Goal: Information Seeking & Learning: Learn about a topic

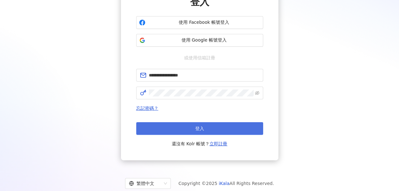
click at [192, 128] on button "登入" at bounding box center [199, 128] width 127 height 13
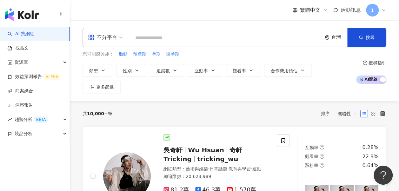
click at [98, 36] on div "不分平台" at bounding box center [102, 37] width 29 height 10
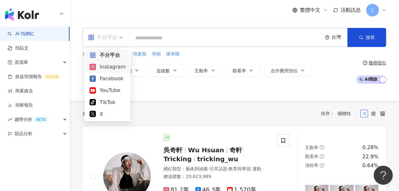
click at [104, 65] on div "Instagram" at bounding box center [107, 67] width 36 height 8
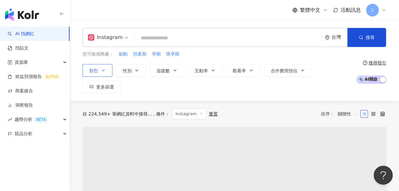
click at [102, 72] on icon "button" at bounding box center [103, 70] width 5 height 5
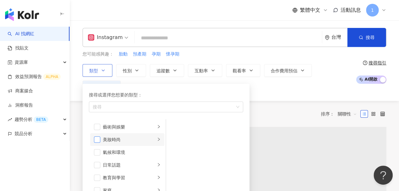
click at [93, 137] on li "美妝時尚" at bounding box center [127, 139] width 74 height 13
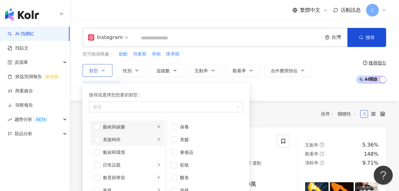
click at [101, 122] on li "藝術與娛樂" at bounding box center [127, 126] width 74 height 13
click at [99, 127] on span "button" at bounding box center [97, 127] width 6 height 6
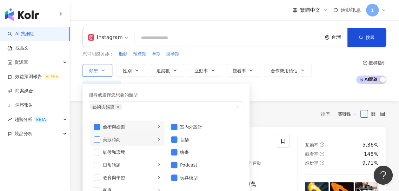
click at [99, 138] on span "button" at bounding box center [97, 139] width 6 height 6
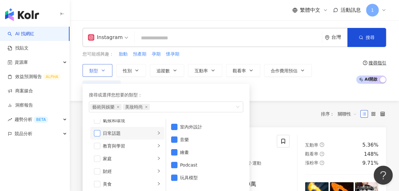
click at [98, 132] on span "button" at bounding box center [97, 133] width 6 height 6
click at [96, 161] on li "家庭" at bounding box center [127, 158] width 74 height 13
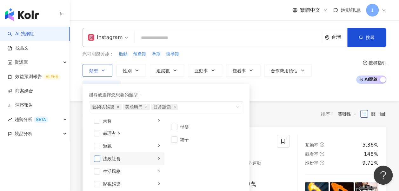
scroll to position [63, 0]
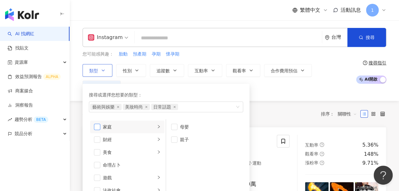
click at [95, 127] on span "button" at bounding box center [97, 127] width 6 height 6
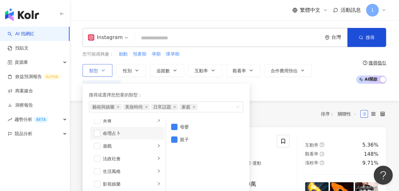
scroll to position [159, 0]
click at [280, 108] on div "共 10,000+ 筆 條件 ： Instagram 重置 排序： 關聯性" at bounding box center [233, 113] width 303 height 11
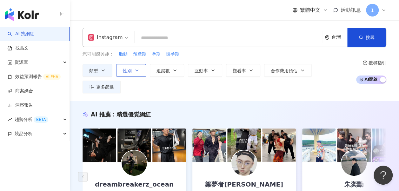
click at [141, 70] on button "性別" at bounding box center [131, 70] width 30 height 13
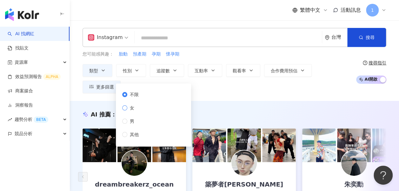
click at [137, 107] on label "女" at bounding box center [131, 107] width 19 height 7
click at [169, 72] on span "追蹤數" at bounding box center [162, 70] width 13 height 5
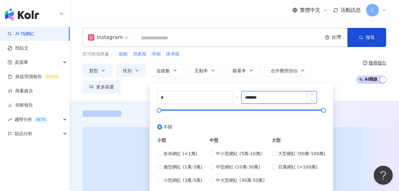
click at [291, 98] on input "*******" at bounding box center [278, 97] width 75 height 12
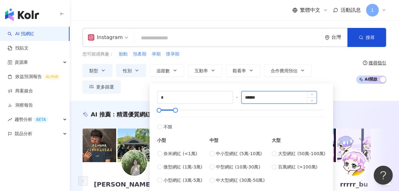
type input "******"
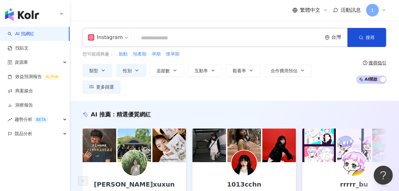
click at [346, 110] on div "AI 推薦 ： 精選優質網紅" at bounding box center [233, 114] width 303 height 8
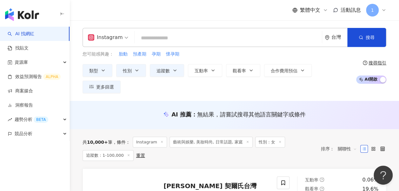
scroll to position [32, 0]
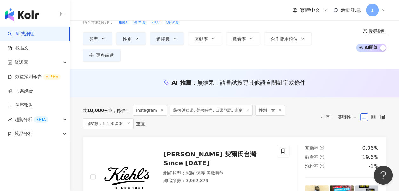
click at [184, 116] on div "共 10,000+ 筆 條件 ： Instagram 藝術與娛樂, 美妝時尚, 日常話題, 家庭 性別：女 追蹤數：1-100,000 重置 排序： 關聯性" at bounding box center [233, 116] width 303 height 39
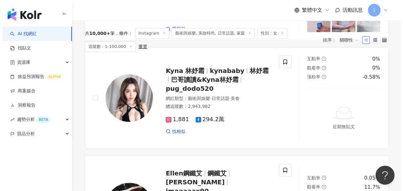
scroll to position [0, 0]
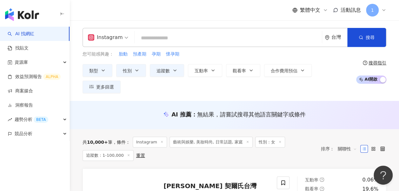
click at [231, 40] on input "search" at bounding box center [228, 38] width 182 height 12
click at [120, 81] on button "更多篩選" at bounding box center [101, 87] width 38 height 13
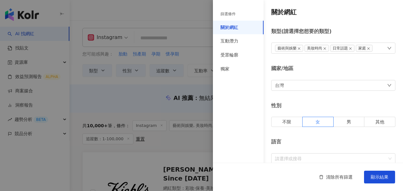
scroll to position [95, 0]
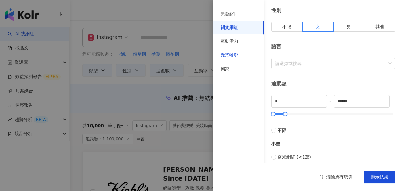
click at [234, 55] on div "受眾輪廓" at bounding box center [230, 55] width 18 height 6
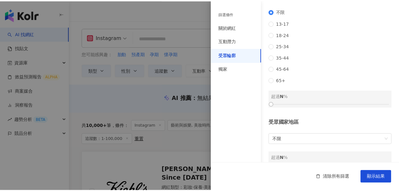
scroll to position [0, 0]
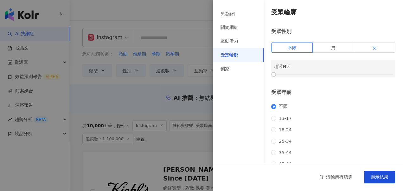
click at [374, 49] on label "女" at bounding box center [375, 47] width 41 height 10
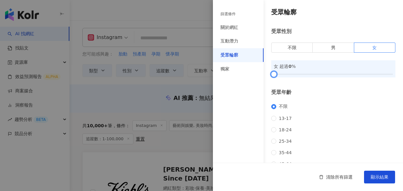
click at [305, 73] on div at bounding box center [333, 74] width 119 height 4
click at [390, 173] on button "顯示結果" at bounding box center [379, 177] width 31 height 13
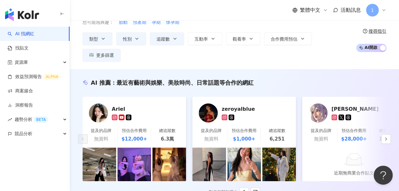
scroll to position [63, 0]
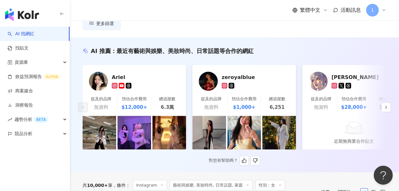
click at [243, 74] on div "zeroyalblue" at bounding box center [252, 77] width 63 height 6
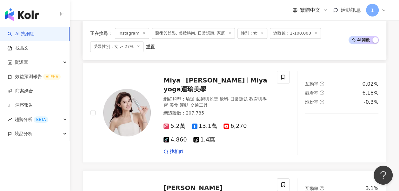
scroll to position [1395, 0]
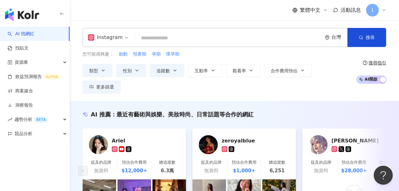
scroll to position [63, 0]
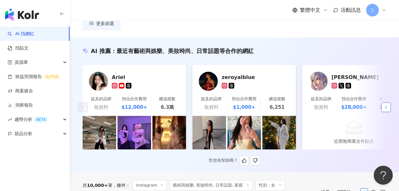
click at [387, 105] on icon "button" at bounding box center [385, 107] width 5 height 5
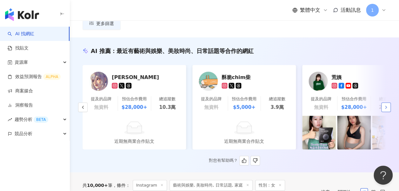
click at [387, 105] on icon "button" at bounding box center [385, 107] width 5 height 5
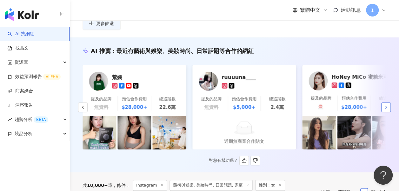
click at [388, 102] on button "button" at bounding box center [386, 107] width 10 height 10
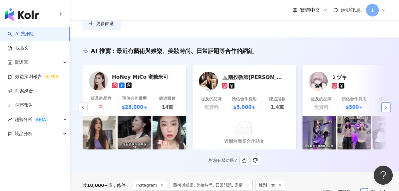
click at [388, 102] on button "button" at bounding box center [386, 107] width 10 height 10
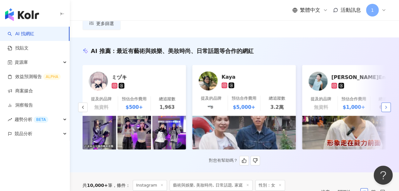
click at [388, 102] on button "button" at bounding box center [386, 107] width 10 height 10
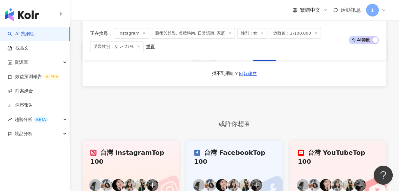
scroll to position [1405, 0]
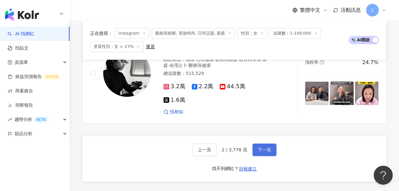
click at [268, 147] on span "下一頁" at bounding box center [263, 149] width 13 height 5
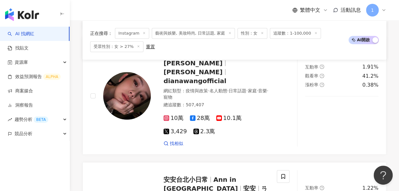
scroll to position [1364, 0]
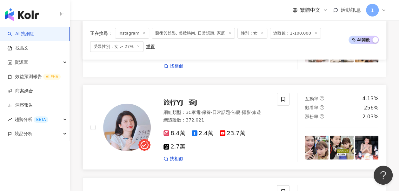
scroll to position [935, 0]
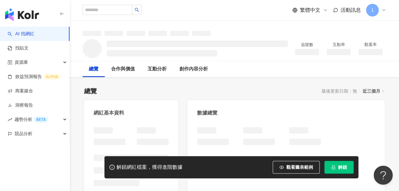
scroll to position [32, 0]
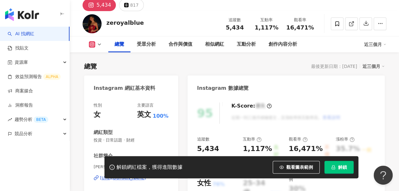
scroll to position [56, 0]
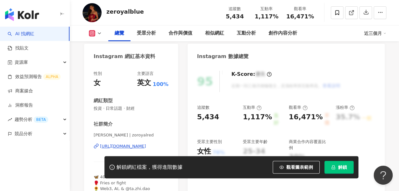
click at [120, 145] on div "https://www.instagram.com/zoroyalred/" at bounding box center [123, 146] width 46 height 6
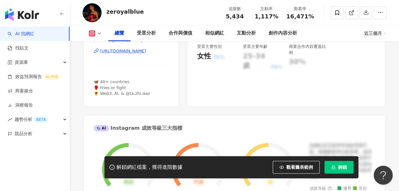
scroll to position [183, 0]
